Goal: Task Accomplishment & Management: Manage account settings

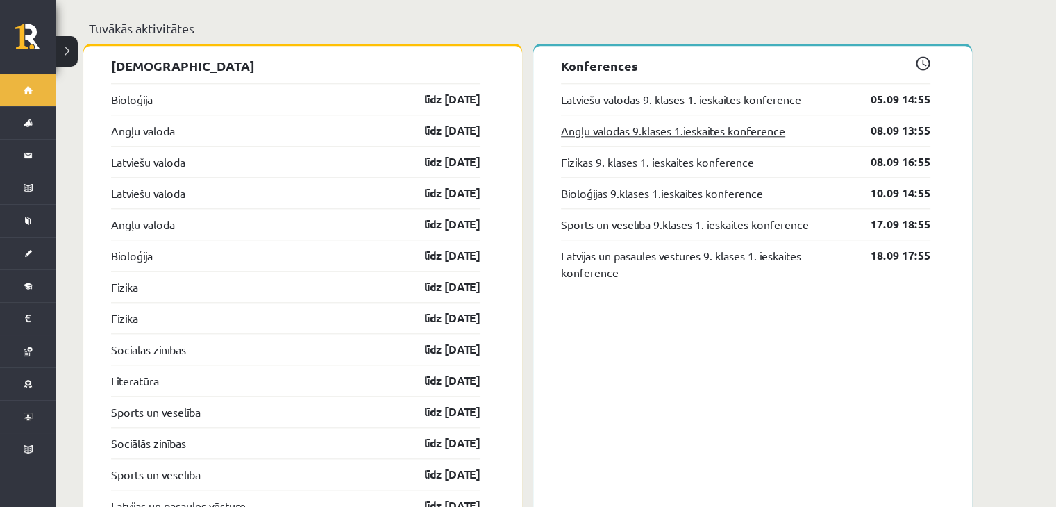
scroll to position [1389, 0]
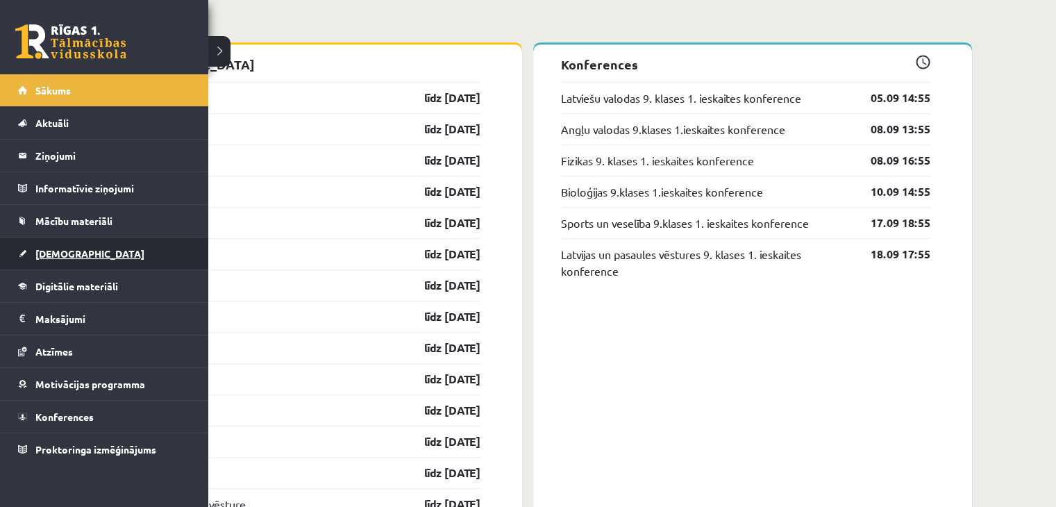
click at [67, 243] on link "[DEMOGRAPHIC_DATA]" at bounding box center [104, 254] width 173 height 32
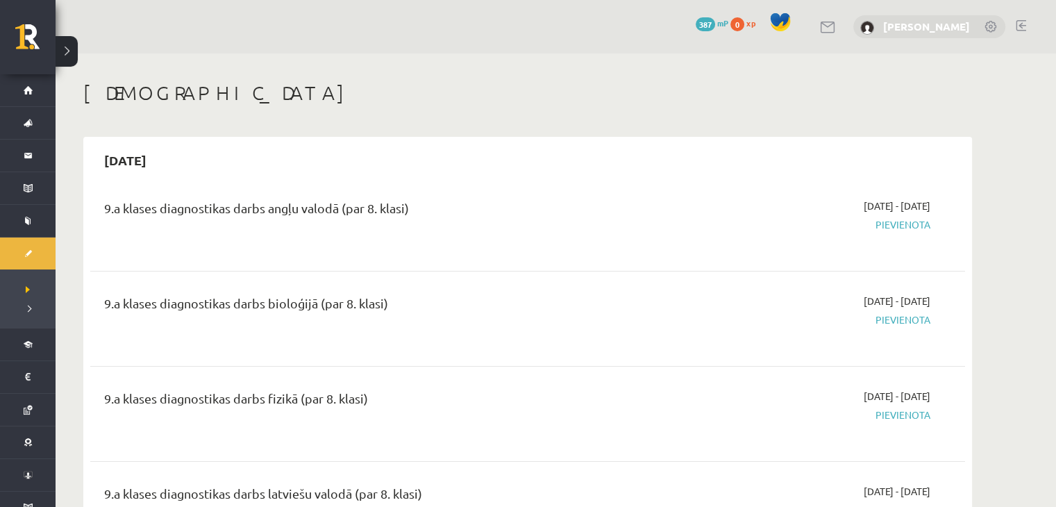
click at [899, 24] on link "[PERSON_NAME]" at bounding box center [926, 26] width 87 height 14
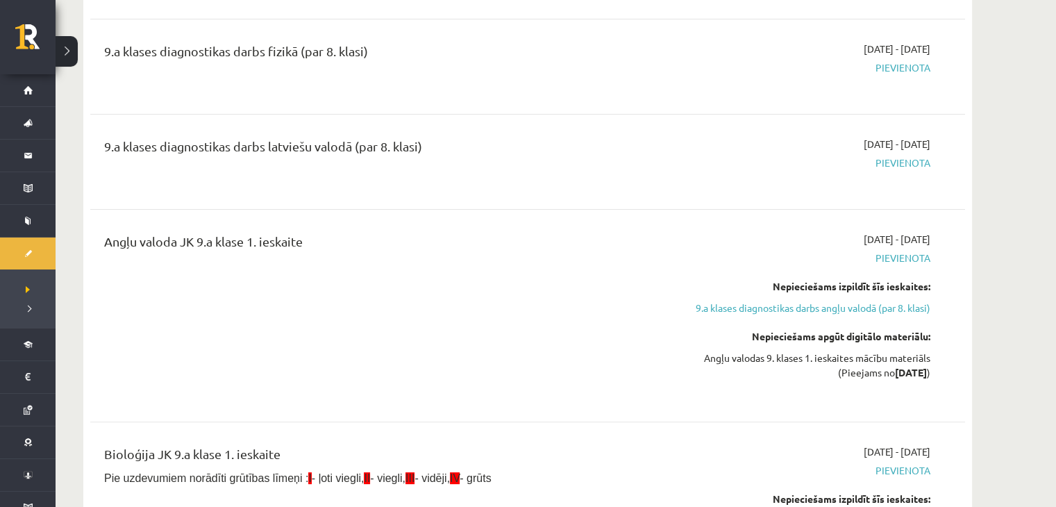
scroll to position [69, 0]
